Goal: Task Accomplishment & Management: Use online tool/utility

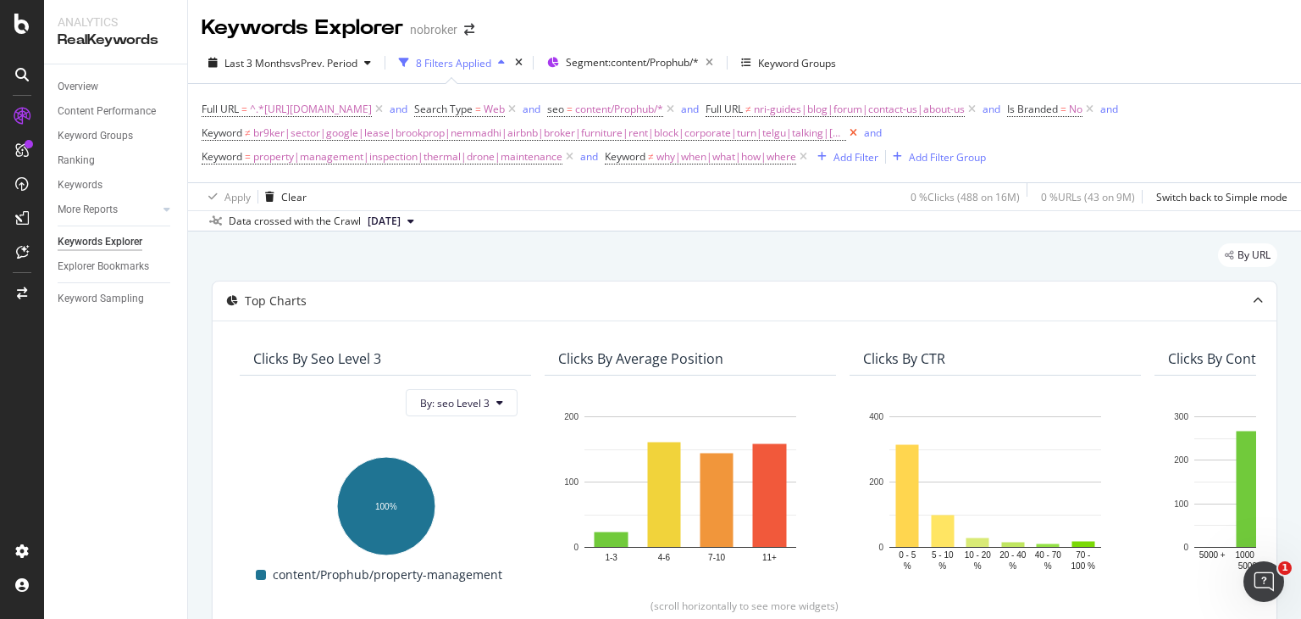
click at [861, 131] on icon at bounding box center [853, 133] width 14 height 17
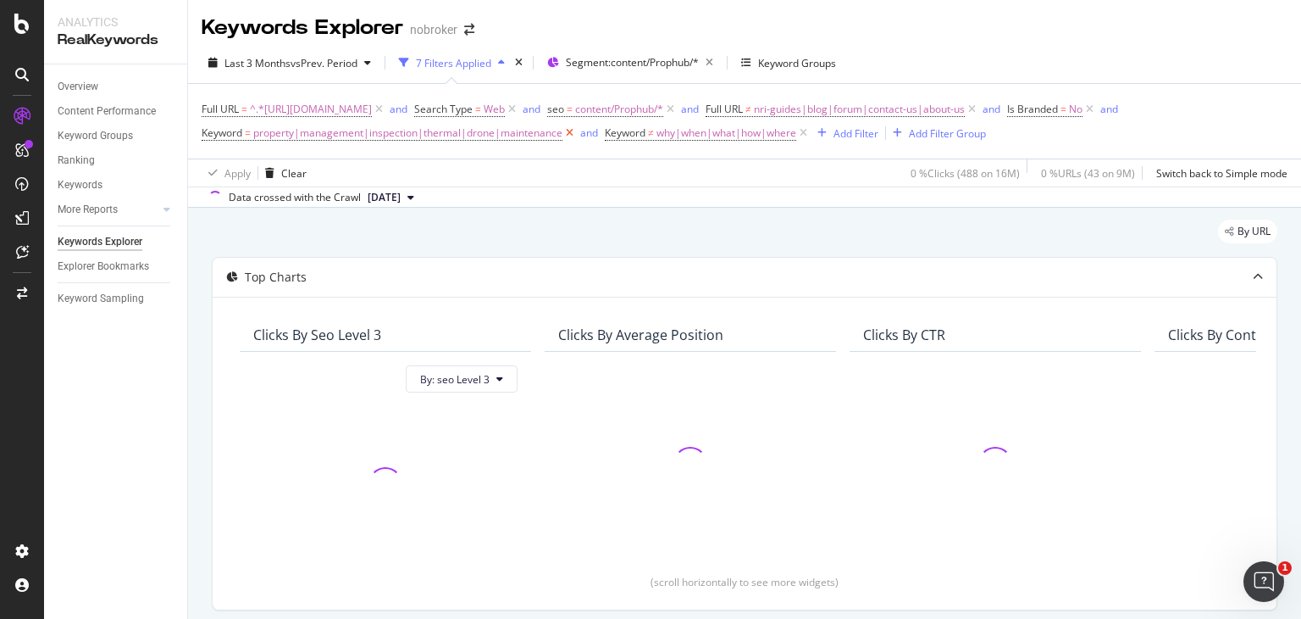
click at [577, 130] on icon at bounding box center [570, 133] width 14 height 17
click at [408, 133] on icon at bounding box center [400, 133] width 14 height 17
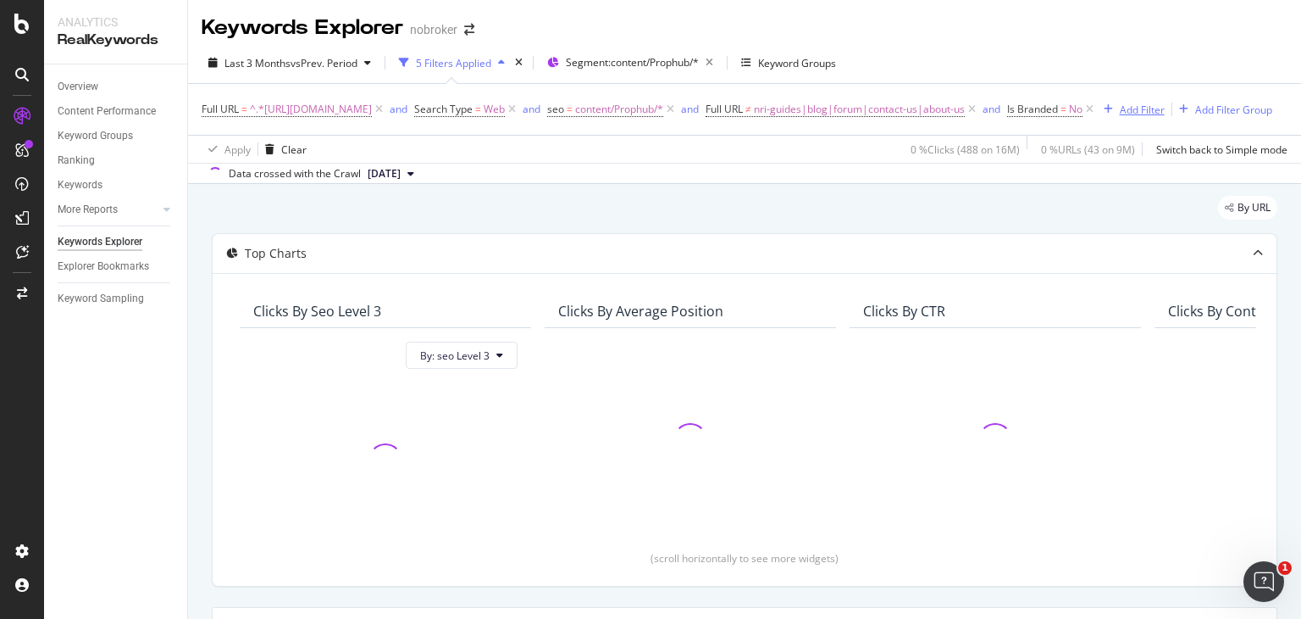
click at [1120, 117] on div "Add Filter" at bounding box center [1142, 110] width 45 height 14
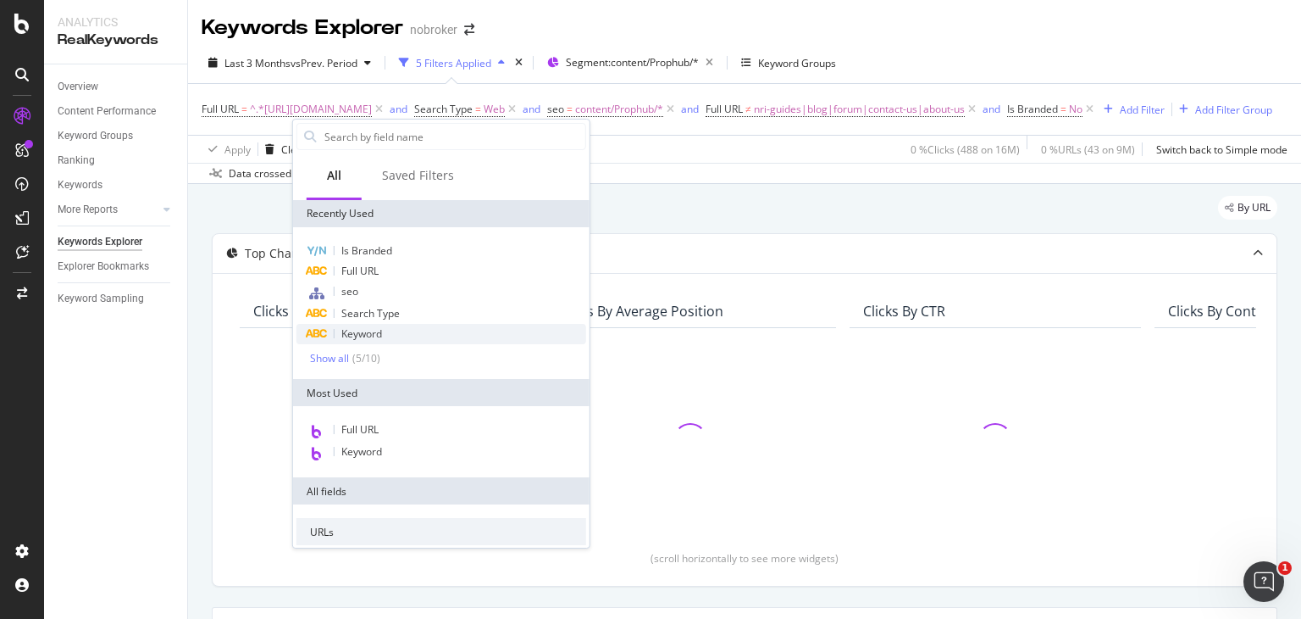
click at [366, 331] on span "Keyword" at bounding box center [361, 333] width 41 height 14
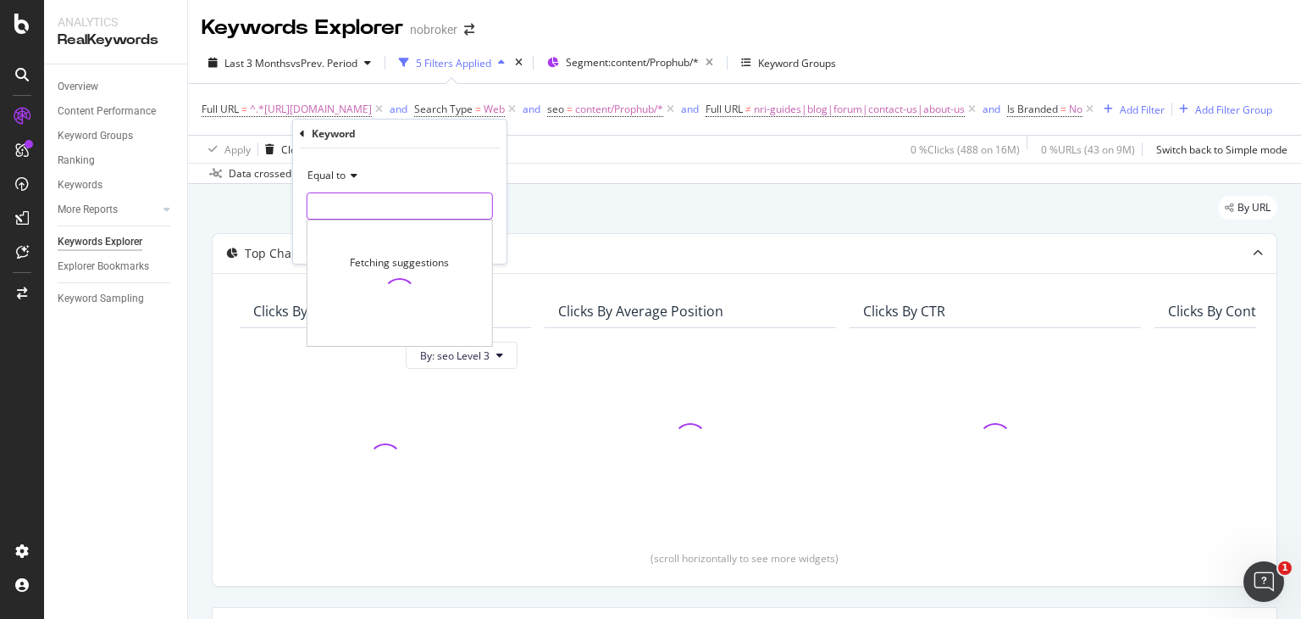
click at [331, 208] on input "text" at bounding box center [400, 205] width 185 height 27
click at [339, 197] on input "text" at bounding box center [400, 205] width 185 height 27
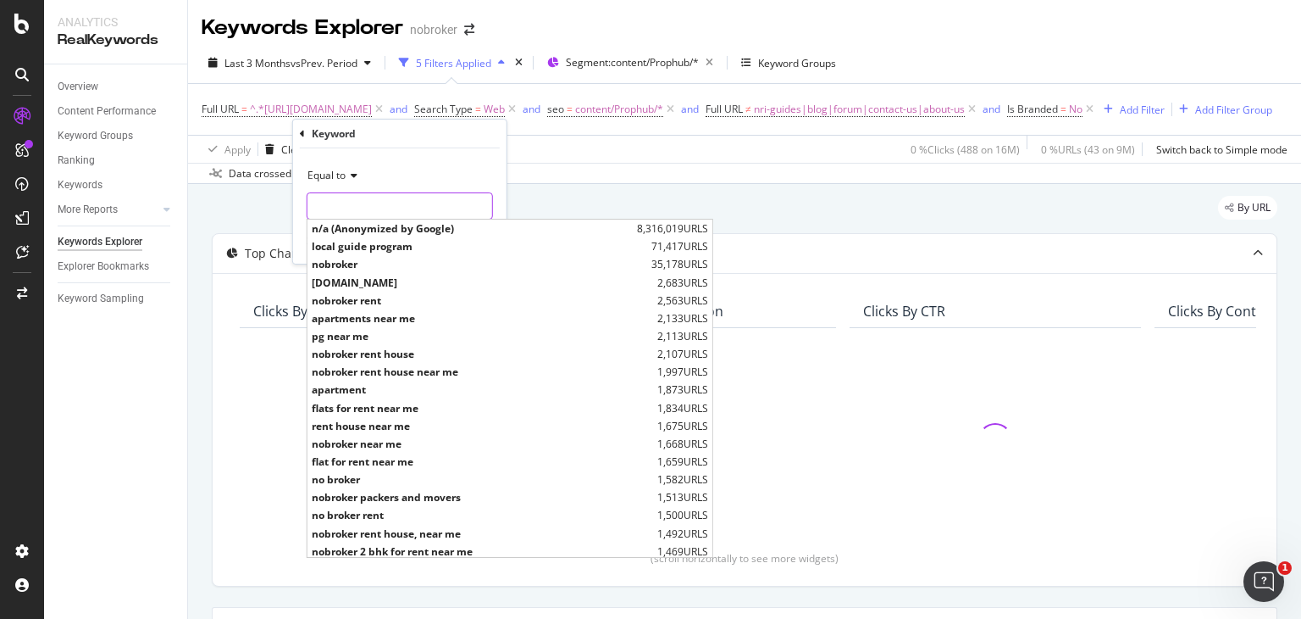
paste input "residential management services property services agency real property mgmt pro…"
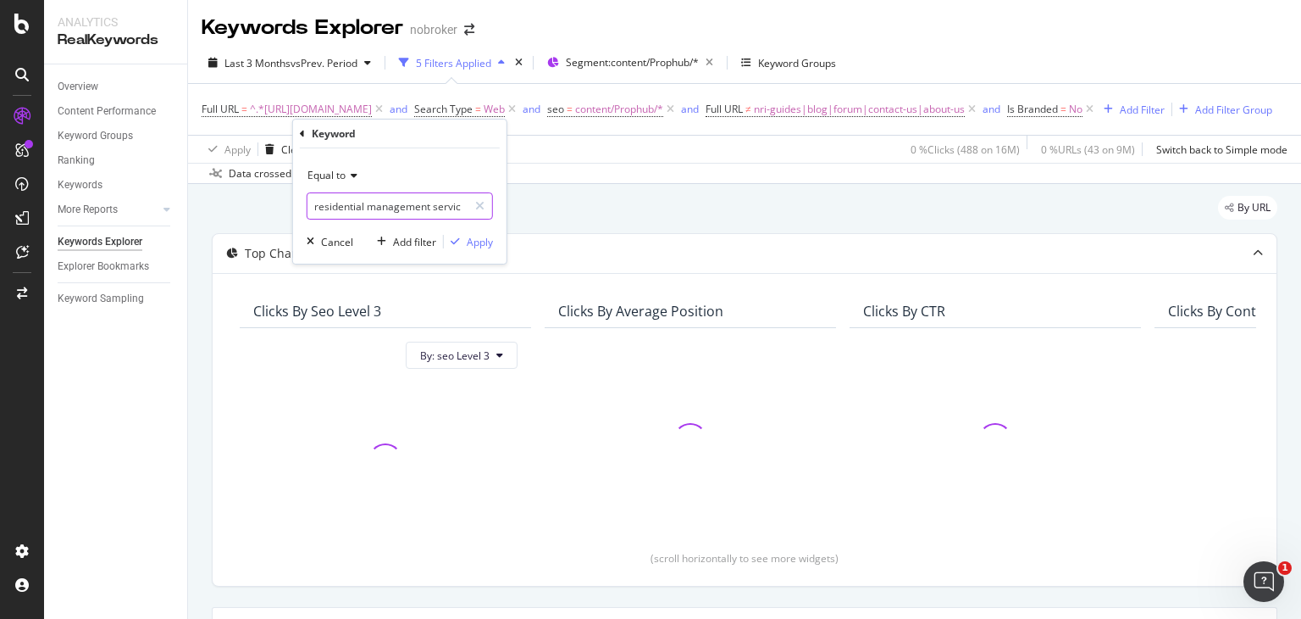
scroll to position [0, 2039]
type input "residential management services property services agency real property mgmt pro…"
click at [467, 243] on div "Apply" at bounding box center [480, 242] width 26 height 14
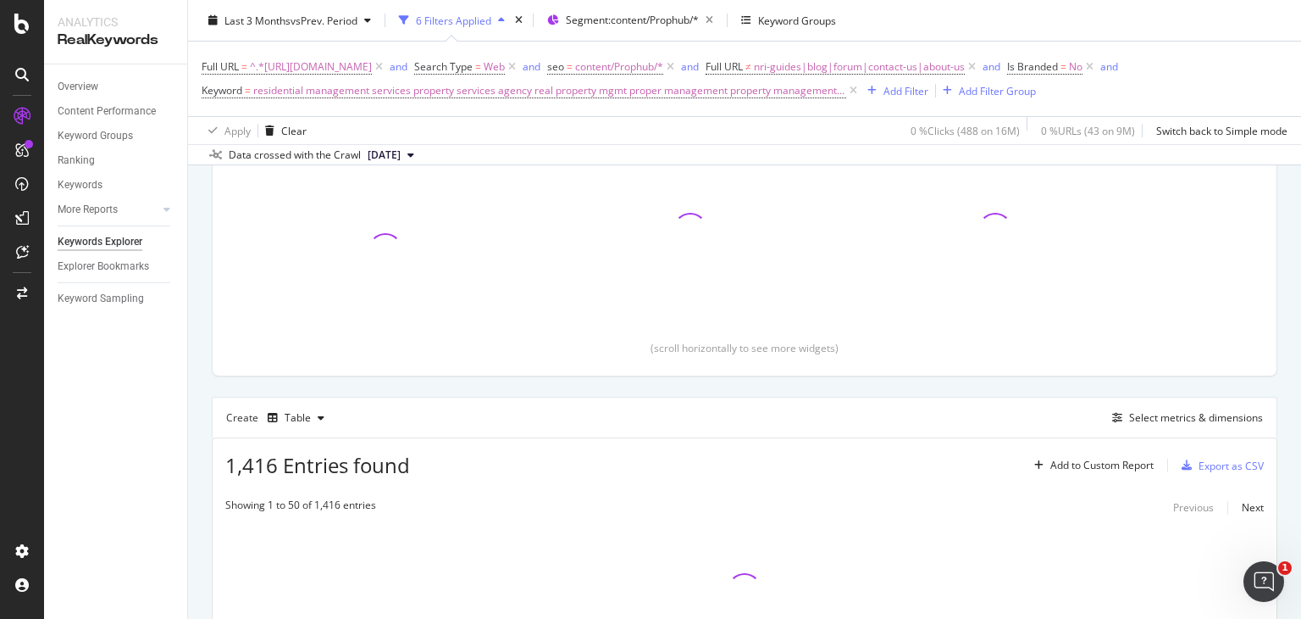
scroll to position [365, 0]
